Goal: Check status: Check status

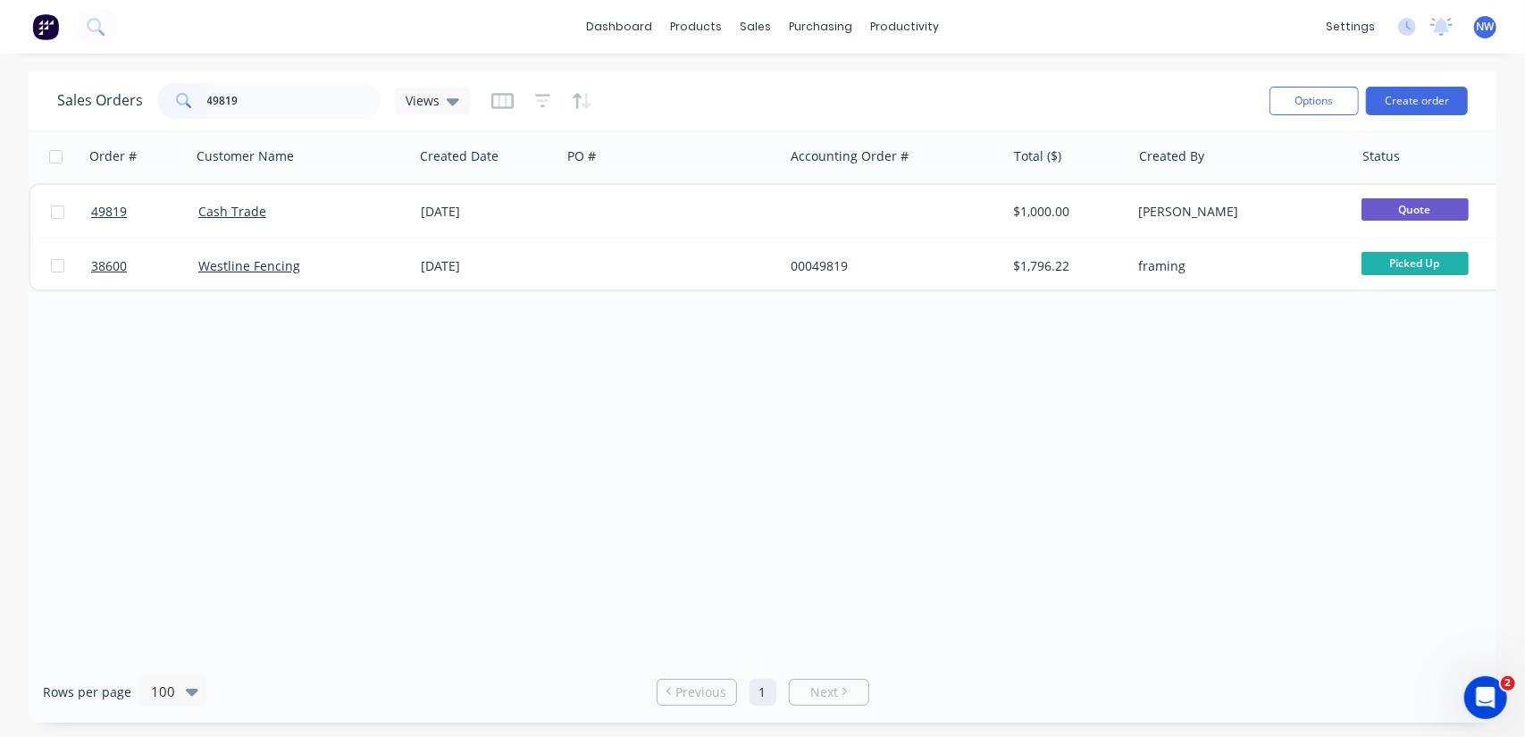
click at [169, 101] on div "49819" at bounding box center [268, 101] width 223 height 36
type input "58790"
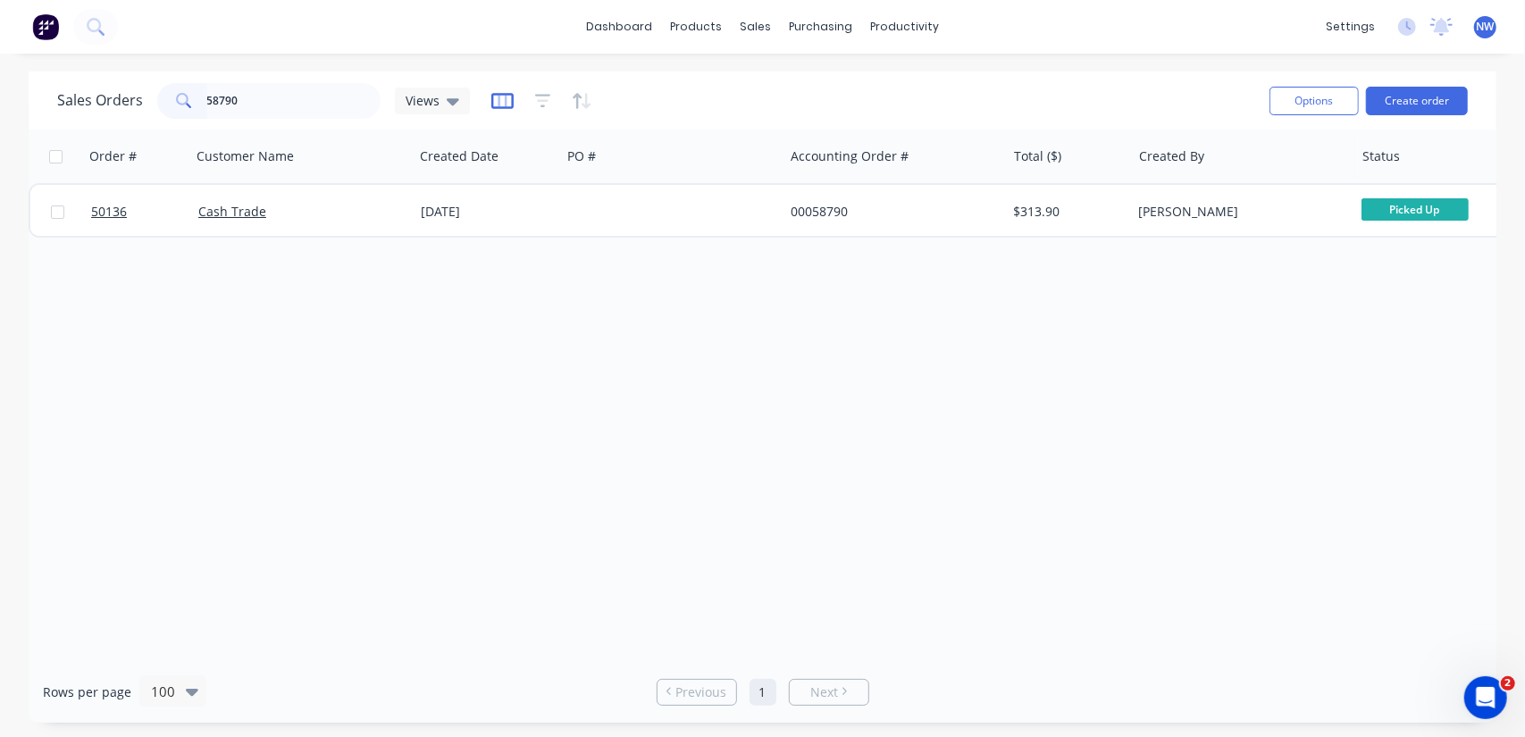
click at [501, 93] on icon "button" at bounding box center [502, 101] width 22 height 16
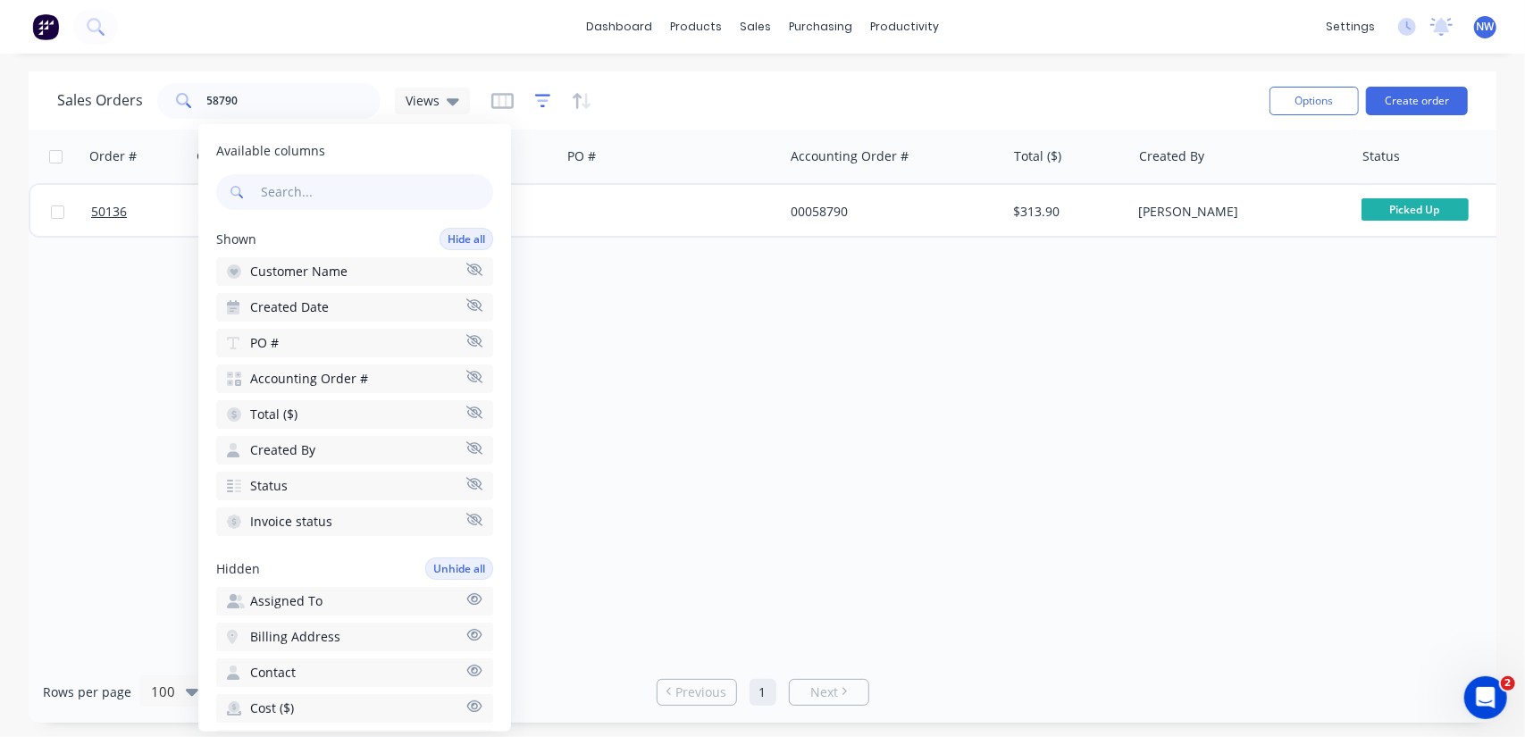
click at [545, 100] on icon "button" at bounding box center [543, 100] width 12 height 3
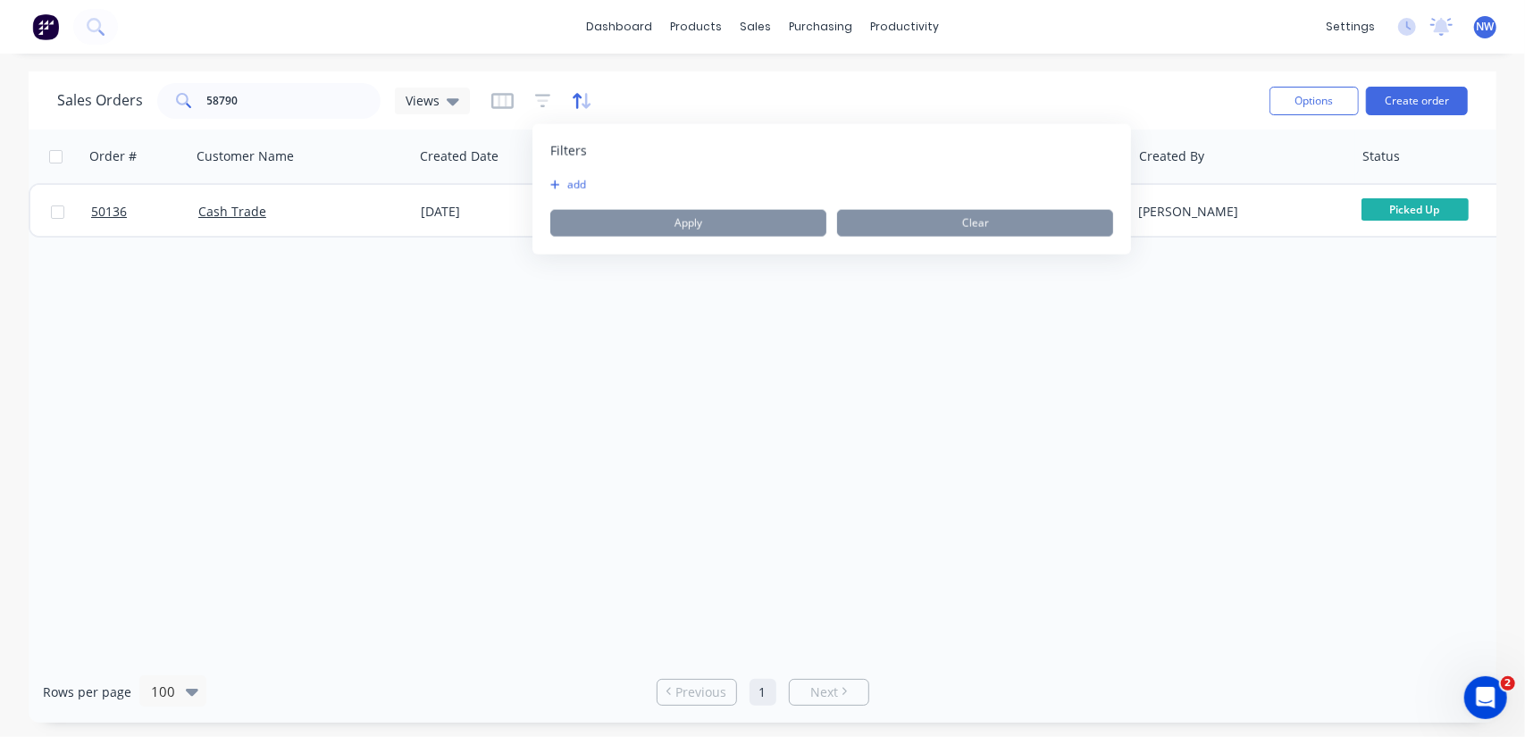
click at [575, 100] on icon "button" at bounding box center [577, 100] width 9 height 15
click at [646, 144] on span "Sort results" at bounding box center [621, 151] width 69 height 18
click at [959, 470] on div "Order # Customer Name Created Date PO # Accounting Order # Total ($) Created By…" at bounding box center [763, 396] width 1468 height 532
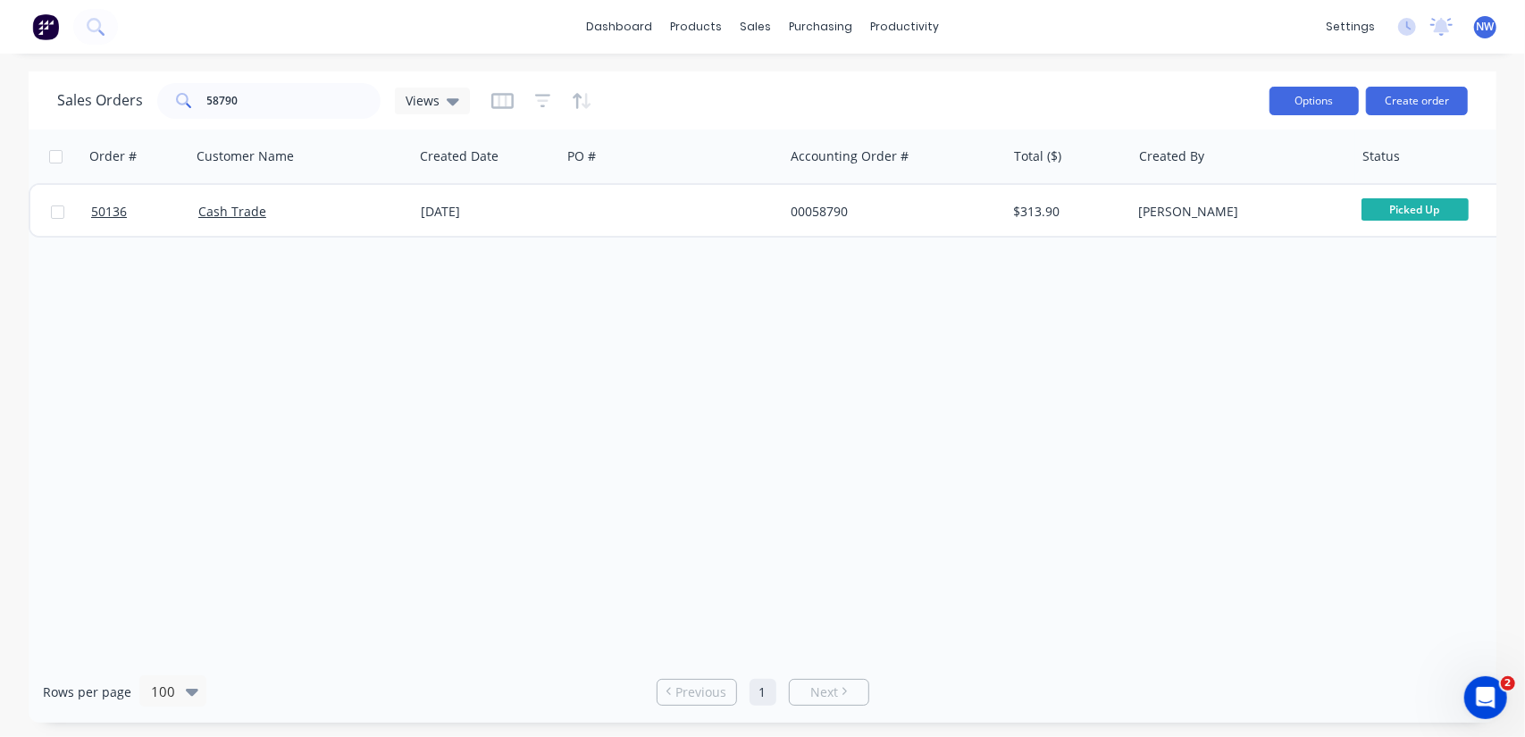
click at [1304, 113] on button "Options" at bounding box center [1313, 101] width 89 height 29
click at [1124, 72] on div "Sales Orders 58790 Views Options Change Status Archive Export Create order" at bounding box center [763, 100] width 1468 height 58
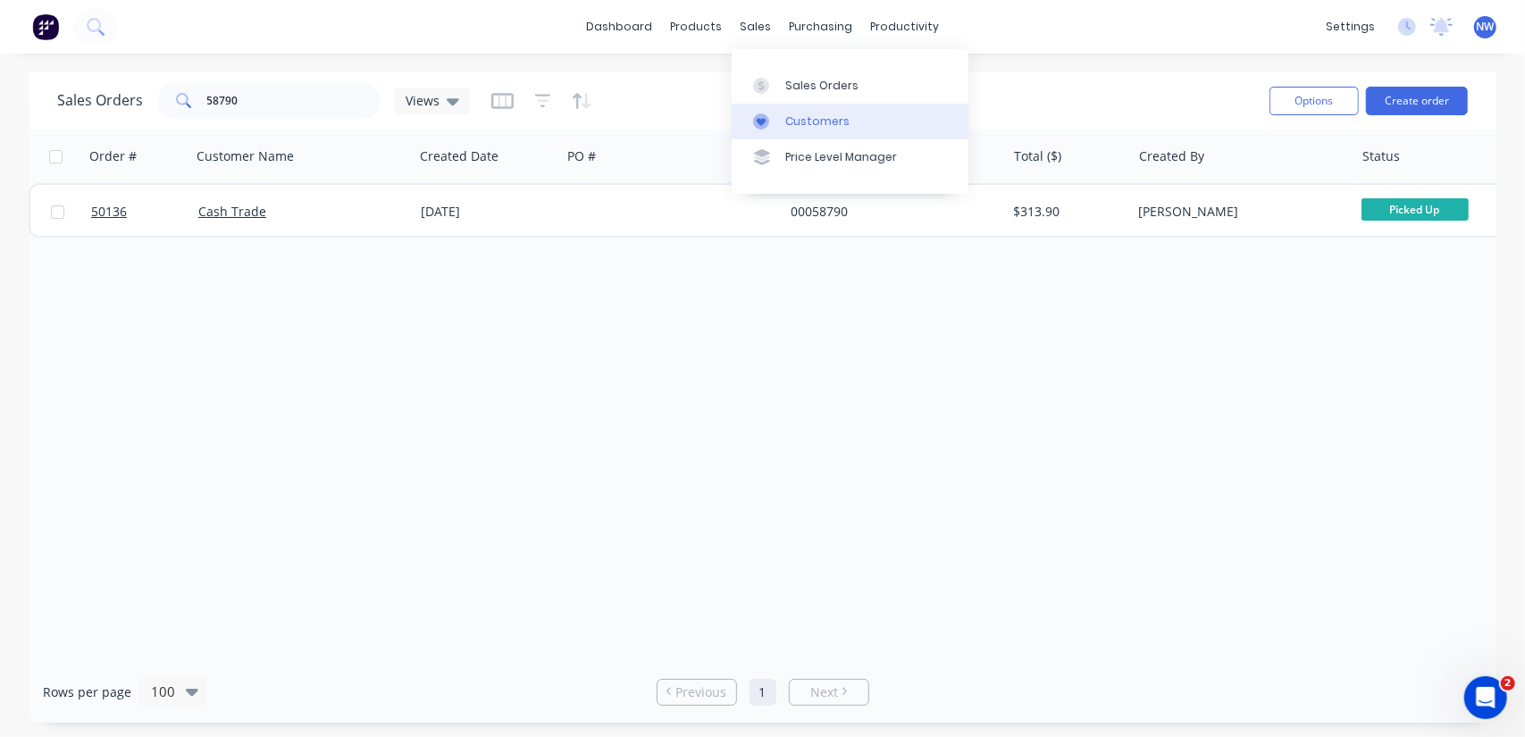
click at [771, 126] on div at bounding box center [766, 121] width 27 height 16
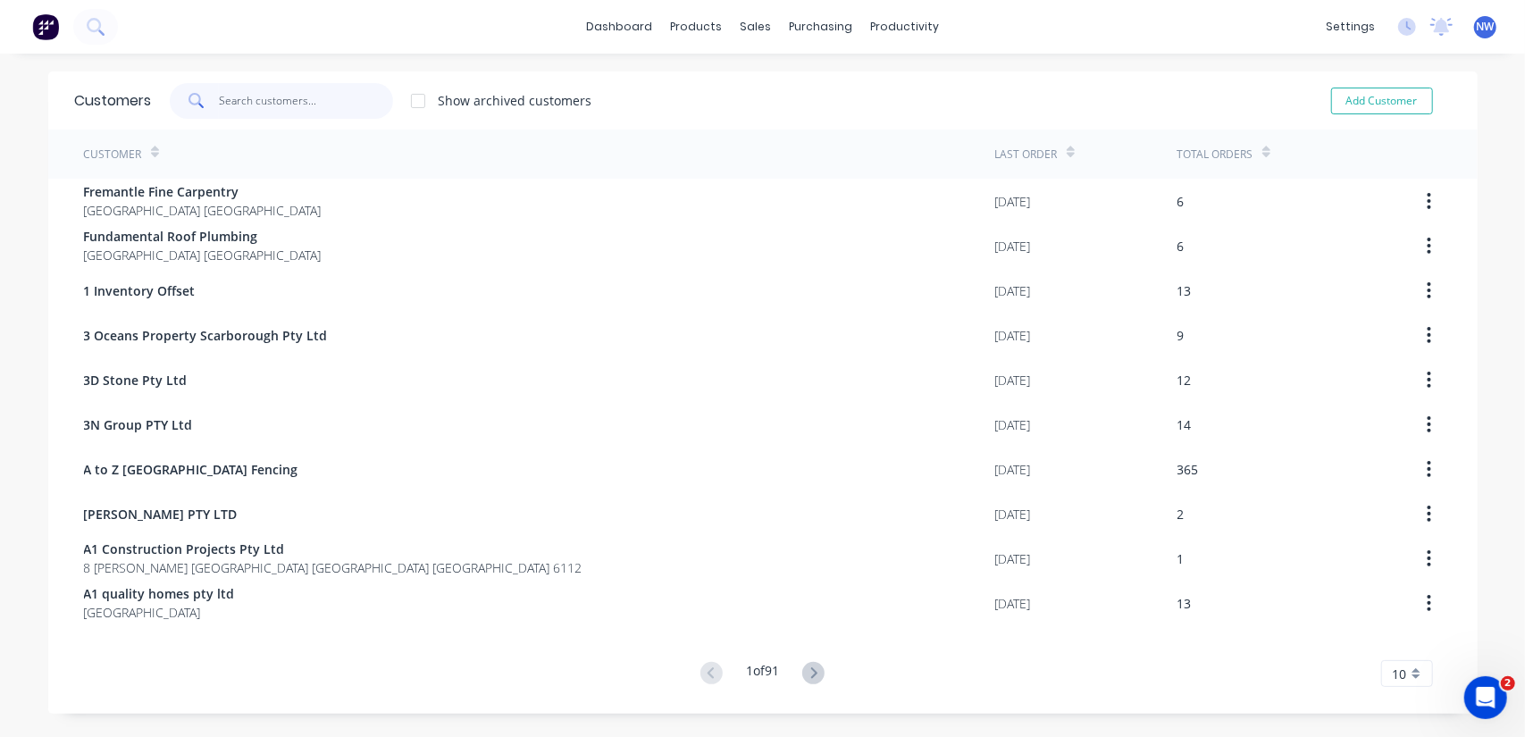
click at [283, 92] on input "text" at bounding box center [306, 101] width 174 height 36
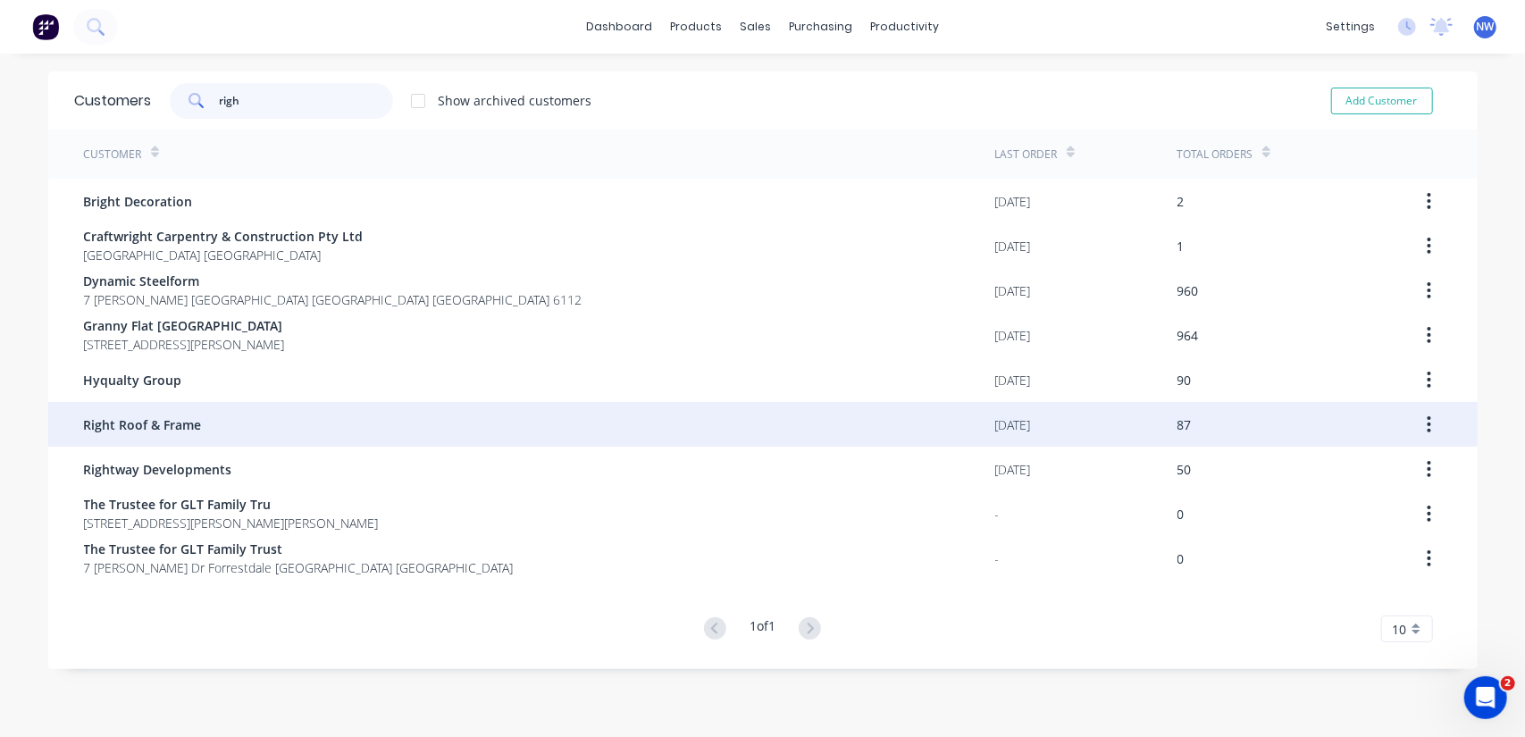
type input "righ"
click at [179, 430] on span "Right Roof & Frame" at bounding box center [143, 424] width 118 height 19
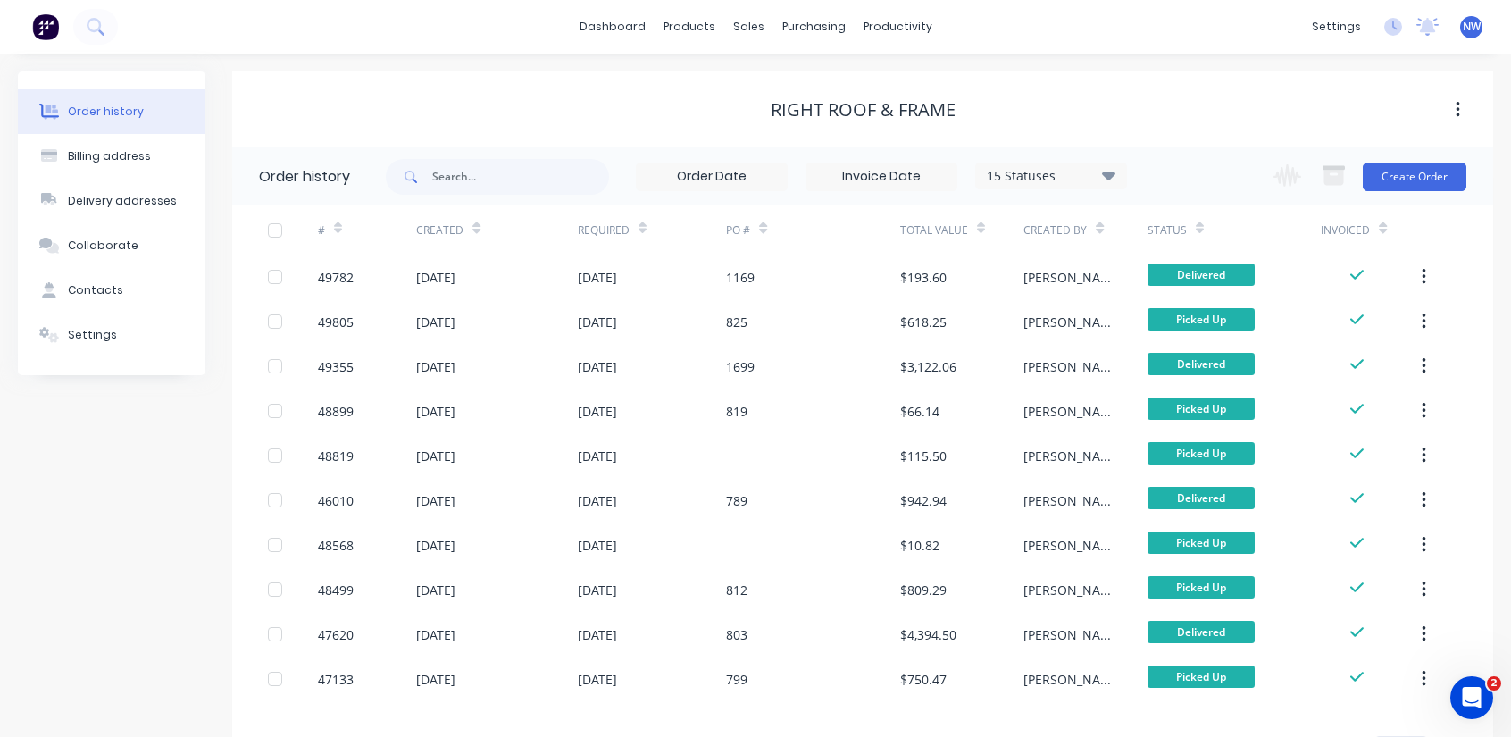
click at [1106, 176] on icon at bounding box center [1108, 176] width 13 height 8
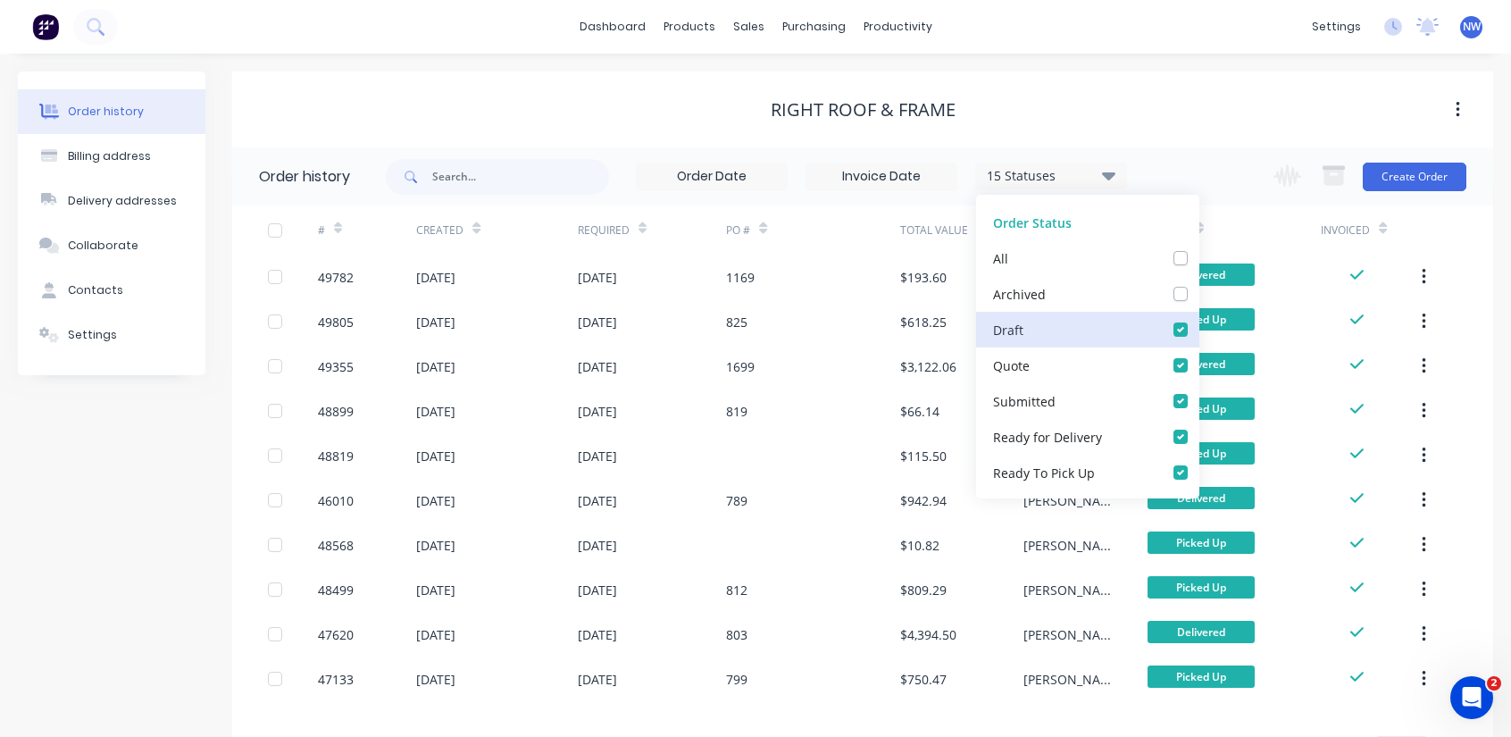
scroll to position [179, 0]
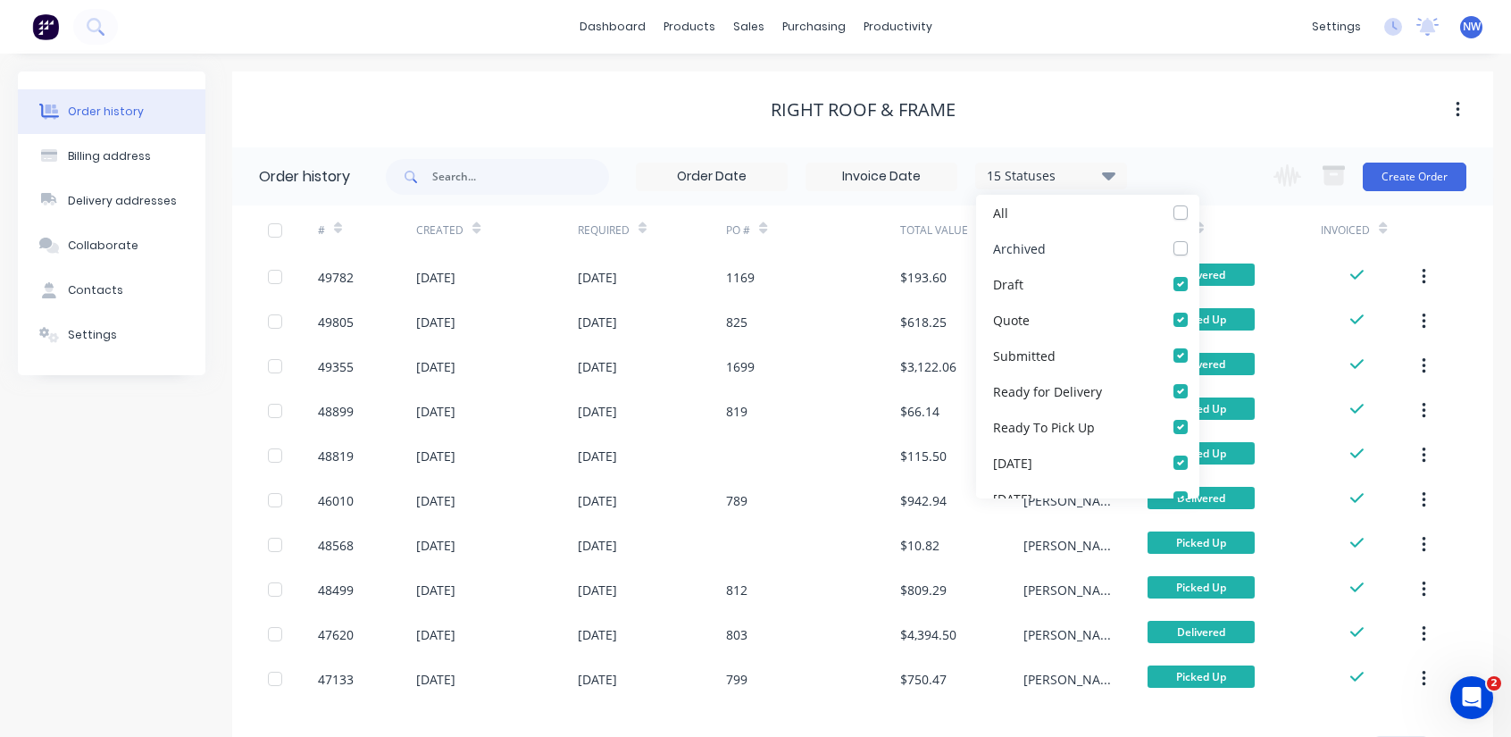
click at [1170, 256] on div "Archived" at bounding box center [1087, 248] width 223 height 36
click at [1199, 239] on label at bounding box center [1199, 239] width 0 height 0
click at [1199, 244] on input "checkbox" at bounding box center [1206, 247] width 14 height 17
checkbox input "true"
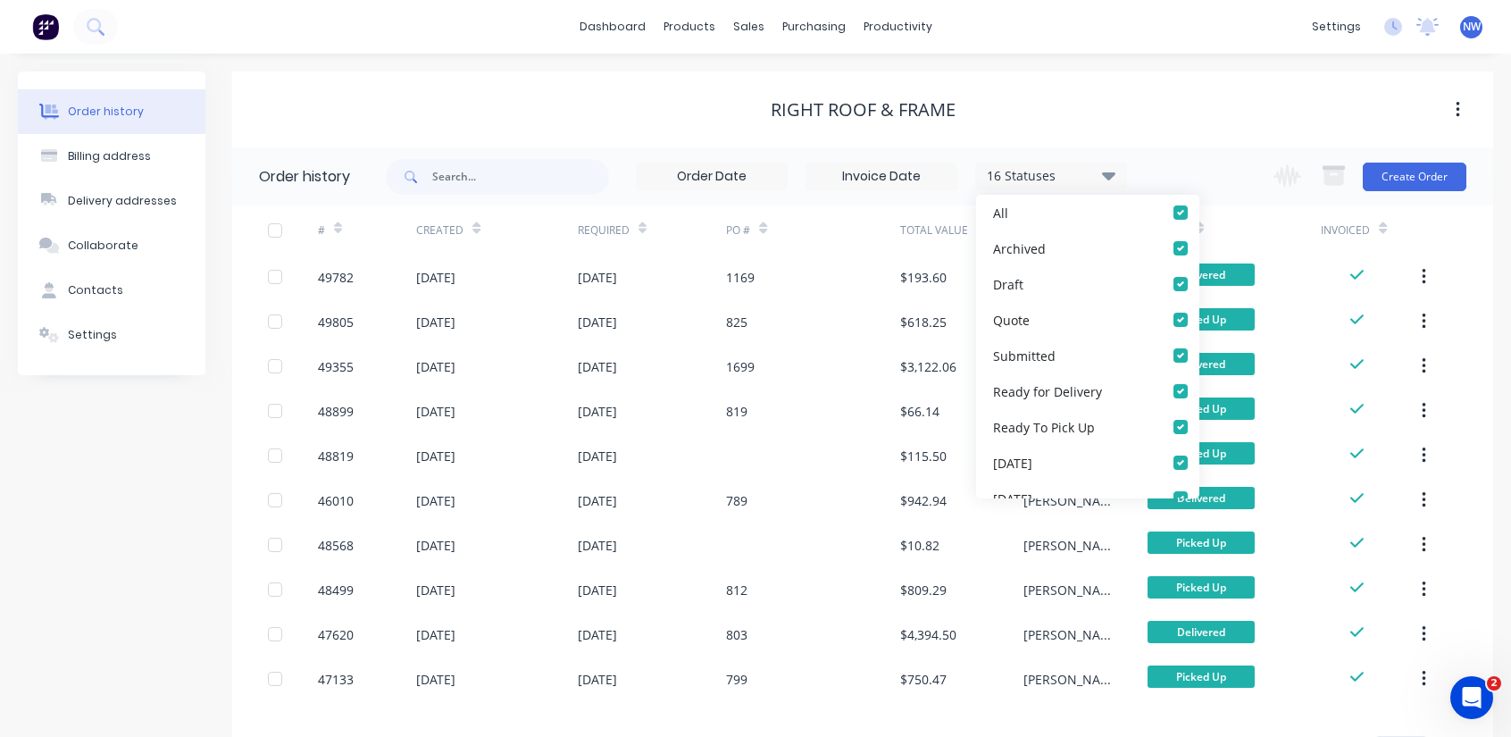
click at [1231, 156] on div "16 Statuses Invoice Status Invoiced Not Invoiced Partial Order Status All Archi…" at bounding box center [940, 176] width 1108 height 58
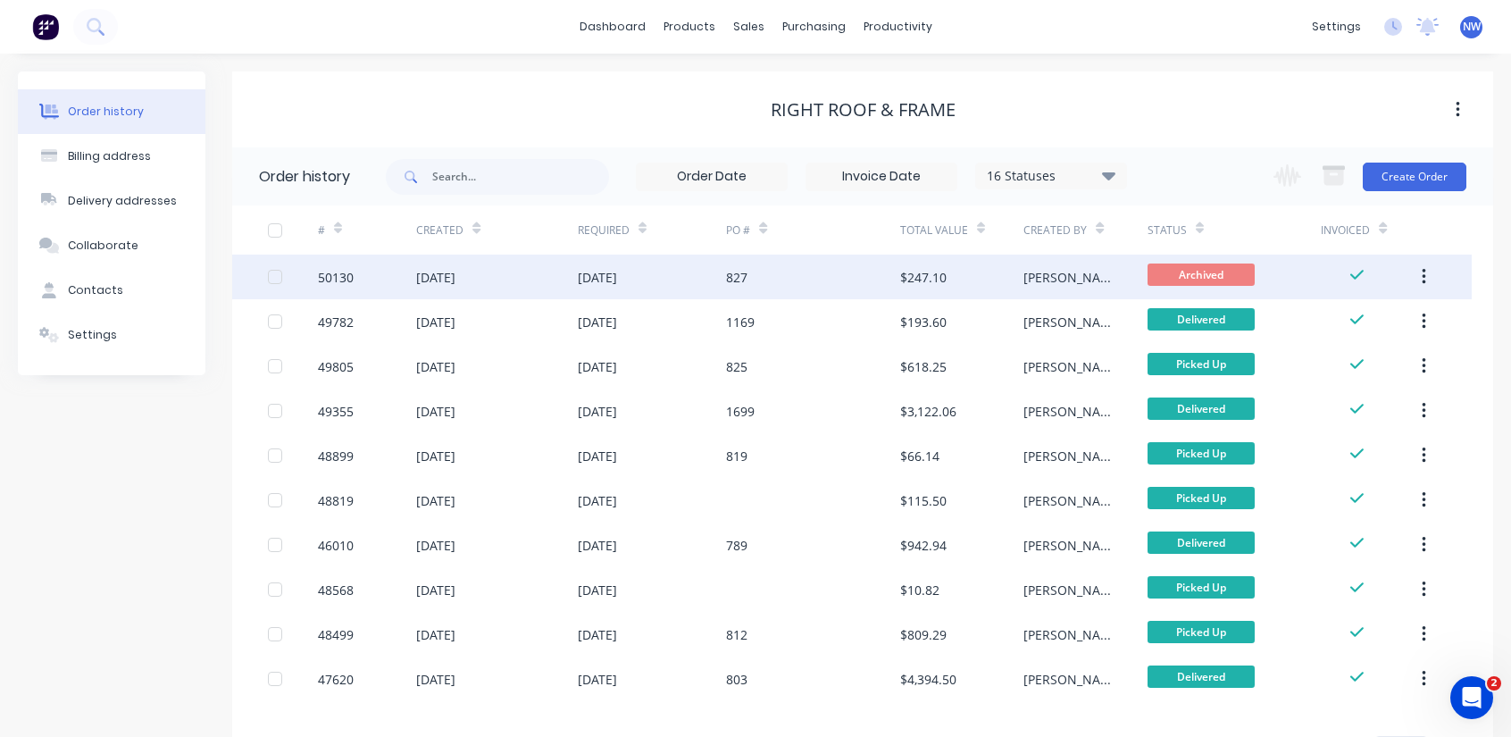
click at [1021, 276] on div "$247.10" at bounding box center [962, 277] width 124 height 45
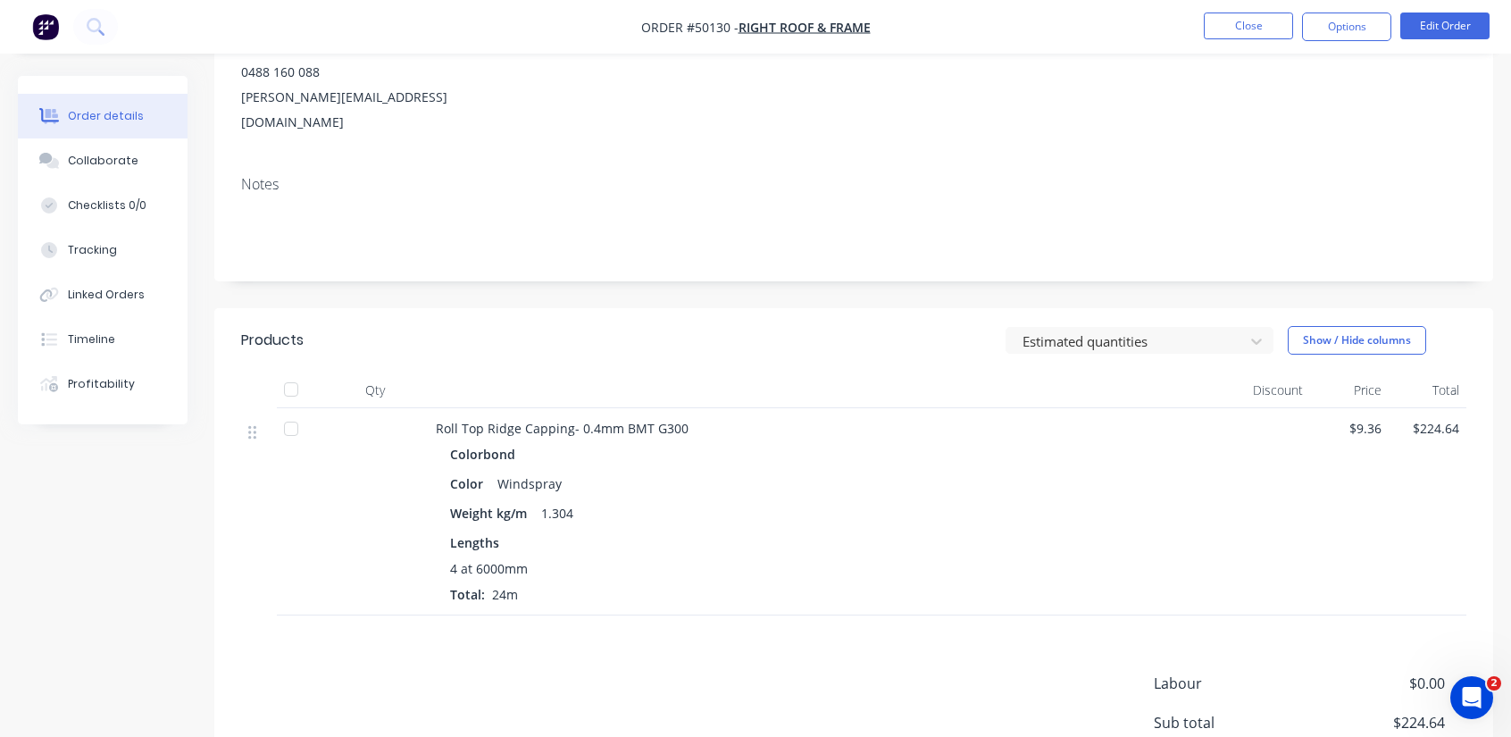
scroll to position [345, 0]
